Goal: Find specific page/section: Find specific page/section

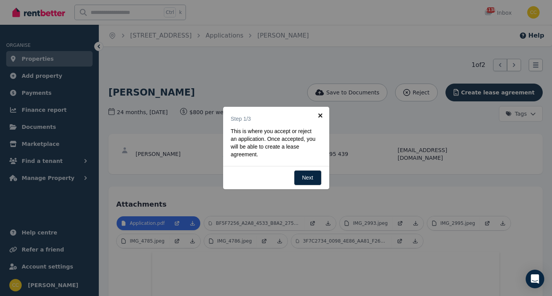
click at [322, 115] on link "×" at bounding box center [320, 115] width 17 height 17
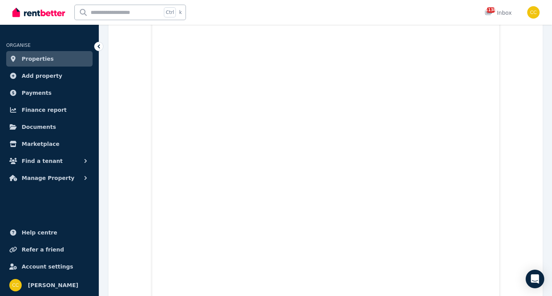
scroll to position [852, 0]
click at [39, 59] on span "Properties" at bounding box center [38, 58] width 32 height 9
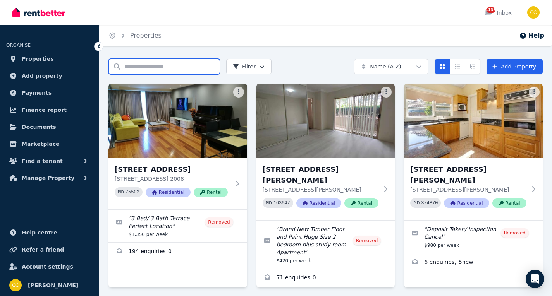
click at [179, 65] on input "Search properties" at bounding box center [164, 66] width 112 height 15
type input "***"
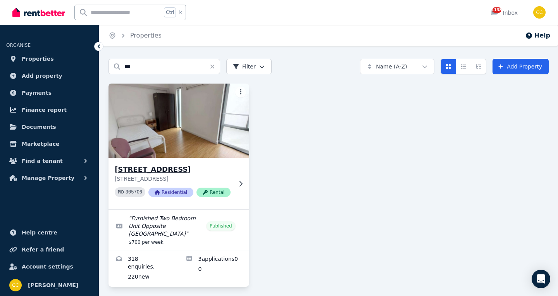
click at [234, 180] on div "[STREET_ADDRESS] PID 305706 Residential Rental" at bounding box center [178, 184] width 141 height 52
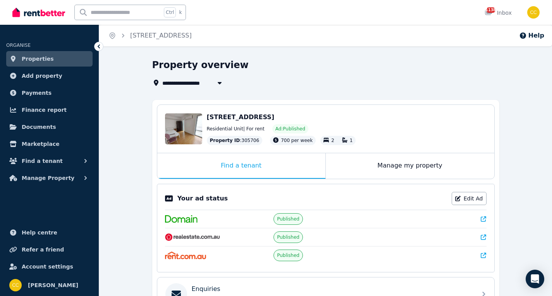
click at [485, 219] on icon at bounding box center [483, 219] width 5 height 5
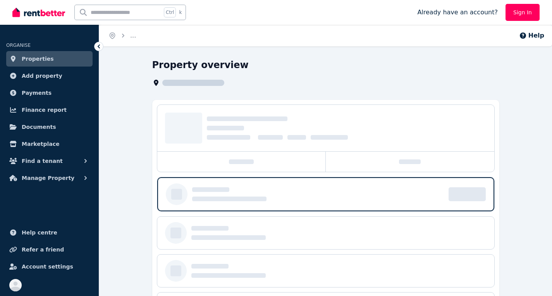
click at [38, 61] on span "Properties" at bounding box center [38, 58] width 32 height 9
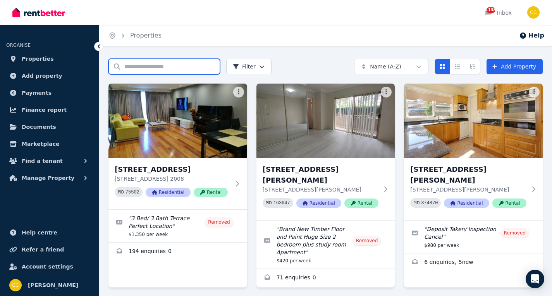
click at [176, 64] on input "Search properties" at bounding box center [164, 66] width 112 height 15
type input "***"
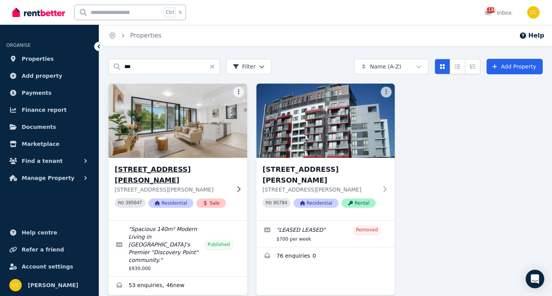
click at [230, 175] on div "408/12 Brodie Spark Dr, Wolli Creek 408/12 Brodie Spark Dr, Wolli Creek NSW 220…" at bounding box center [177, 189] width 139 height 62
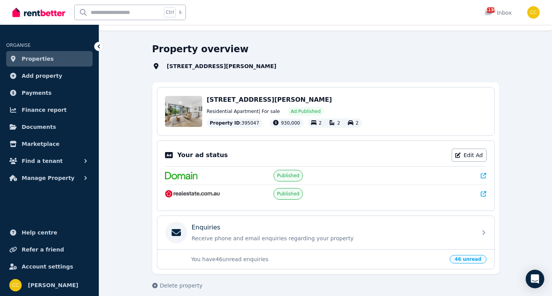
scroll to position [23, 0]
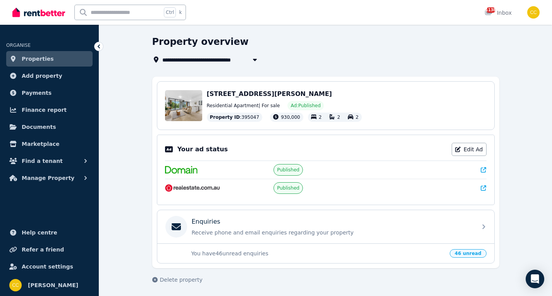
click at [485, 169] on icon at bounding box center [483, 169] width 5 height 5
drag, startPoint x: 206, startPoint y: 94, endPoint x: 309, endPoint y: 96, distance: 102.3
click at [309, 96] on span "408/12 Brodie Spark Dr, Wolli Creek NSW 2205" at bounding box center [269, 93] width 125 height 7
copy span "408/12 Brodie Spark Dr, Wolli Creek"
